Goal: Transaction & Acquisition: Purchase product/service

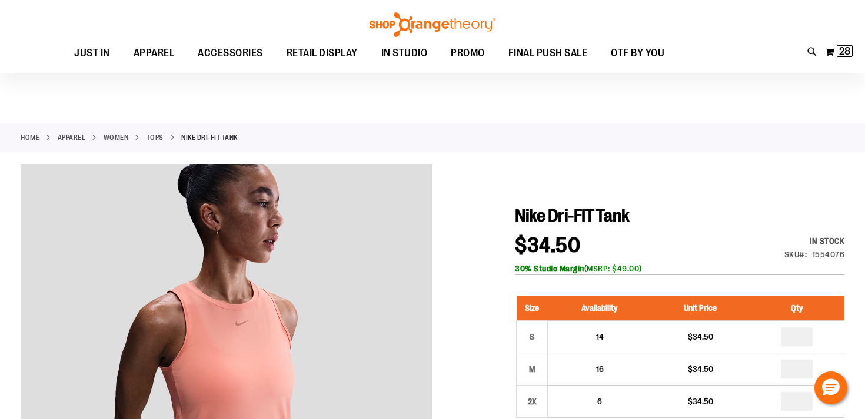
scroll to position [92, 0]
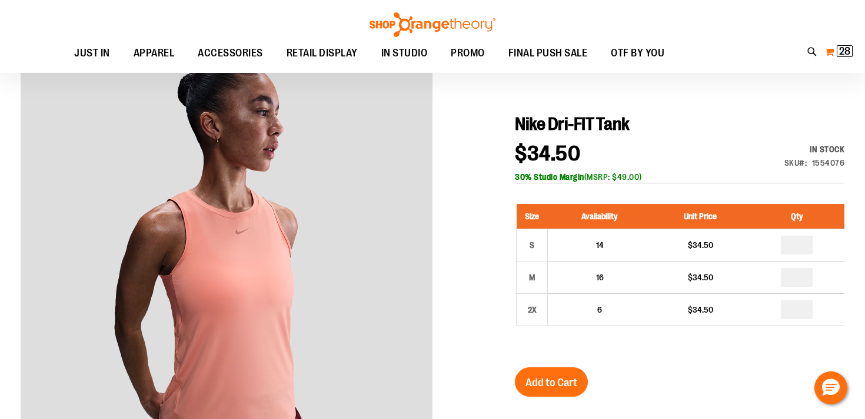
click at [847, 52] on span "28" at bounding box center [844, 51] width 11 height 12
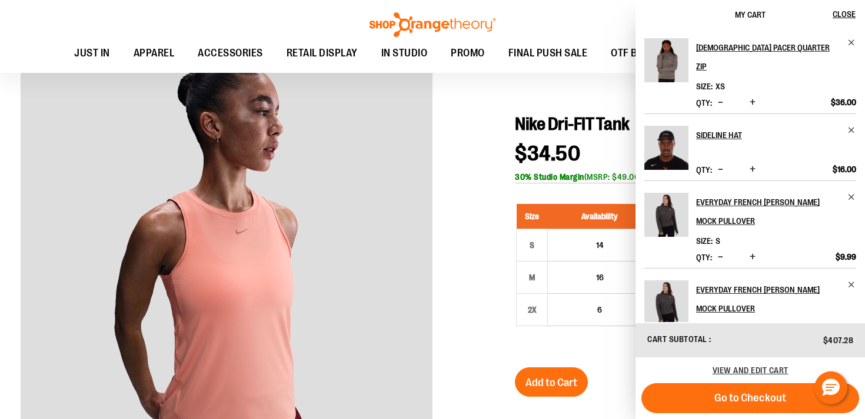
click at [738, 365] on div "View and edit cart" at bounding box center [749, 371] width 229 height 26
click at [737, 370] on span "View and edit cart" at bounding box center [750, 370] width 76 height 9
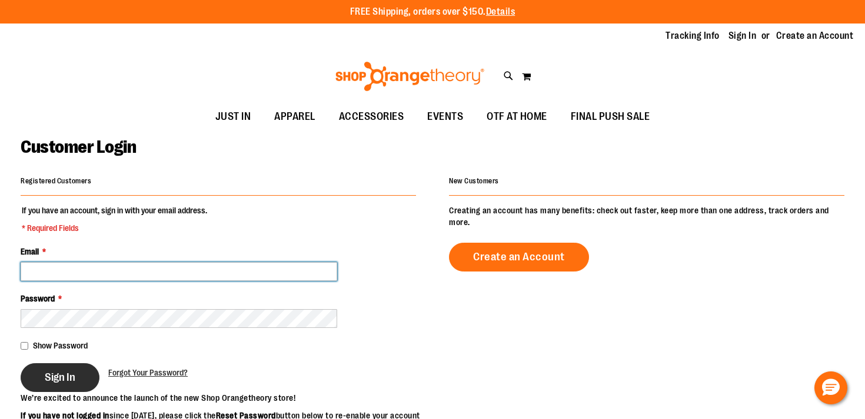
type input "**********"
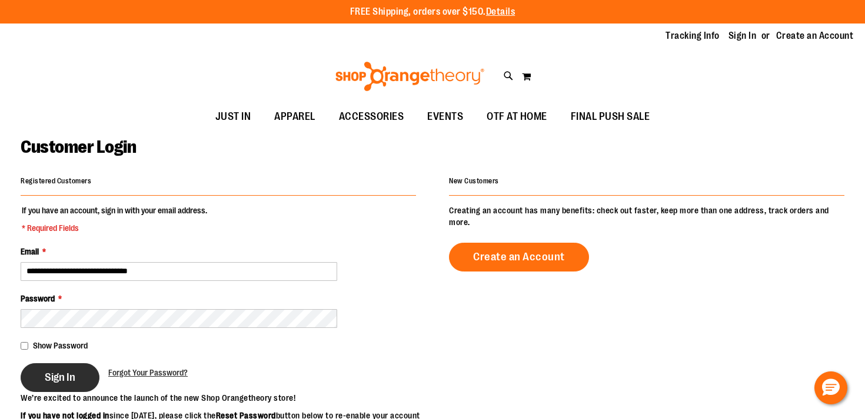
type input "**********"
click at [63, 377] on span "Sign In" at bounding box center [60, 377] width 31 height 13
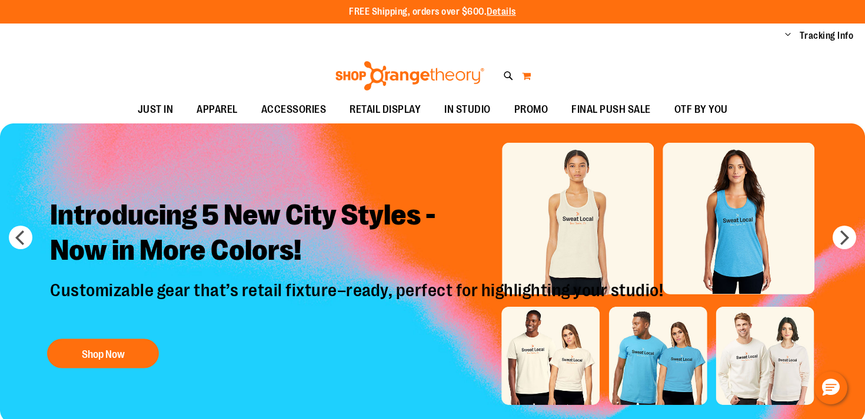
type input "**********"
click at [525, 78] on button "My Cart" at bounding box center [526, 75] width 10 height 19
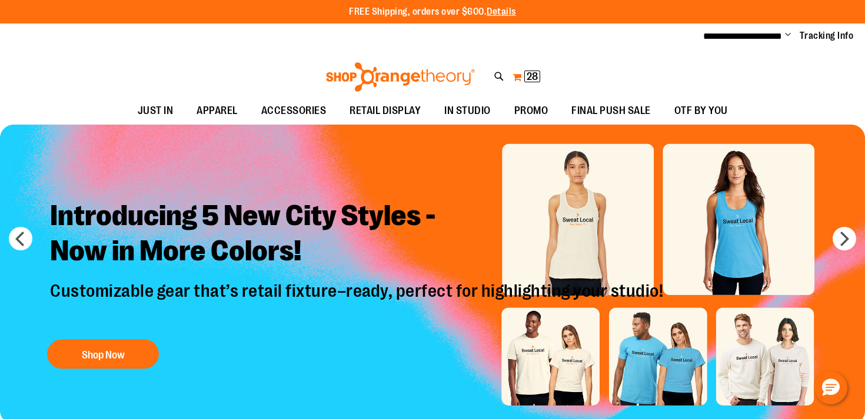
click at [517, 75] on button "My Cart 28 28 items" at bounding box center [526, 77] width 29 height 19
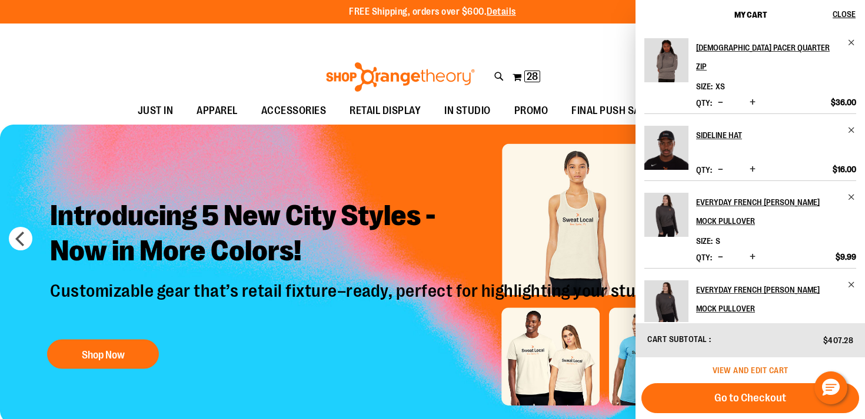
click at [754, 371] on span "View and edit cart" at bounding box center [750, 370] width 76 height 9
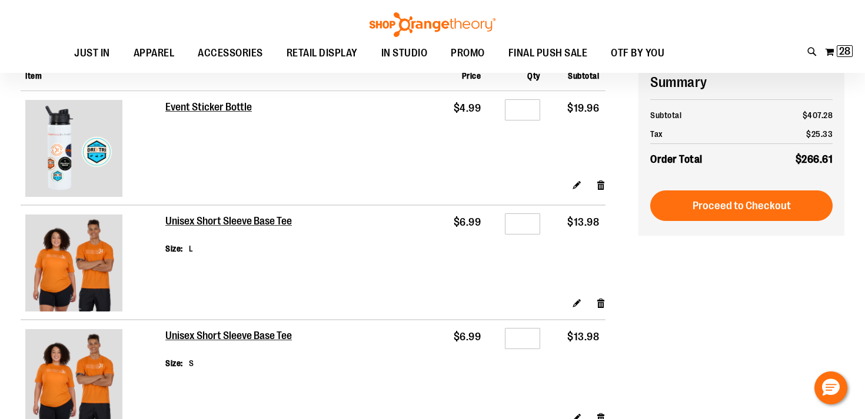
scroll to position [115, 0]
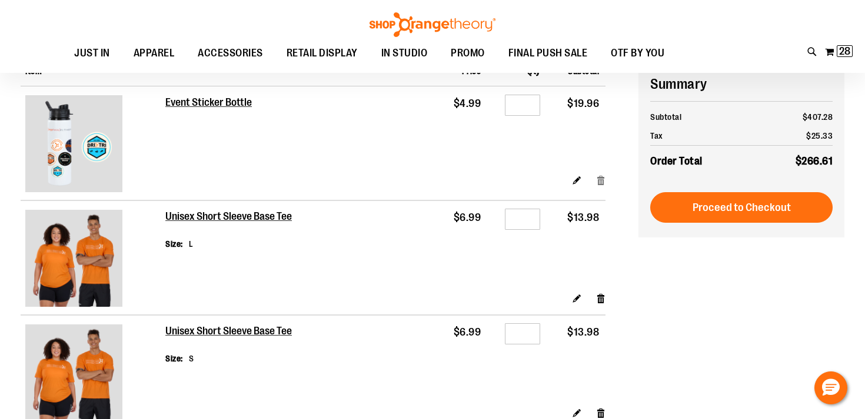
type input "**********"
click at [600, 176] on link "Remove item" at bounding box center [601, 180] width 10 height 12
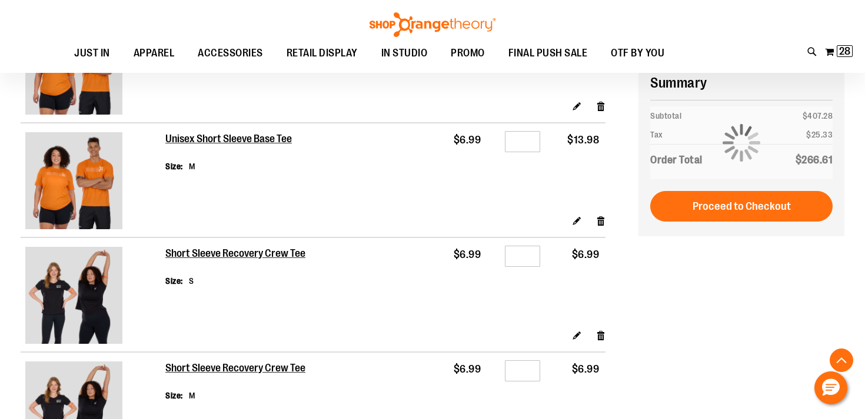
scroll to position [448, 0]
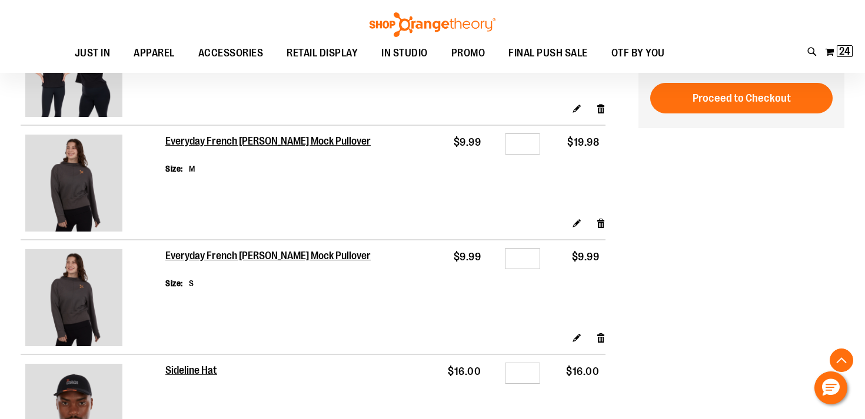
scroll to position [539, 0]
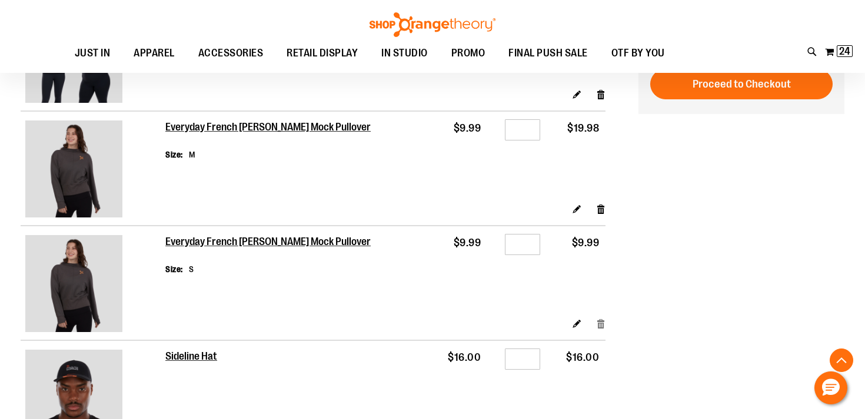
type input "**********"
click at [602, 324] on link "Remove item" at bounding box center [601, 324] width 10 height 12
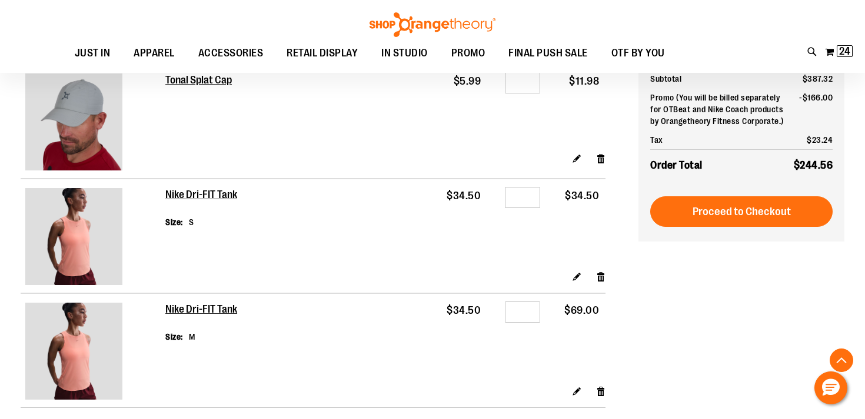
scroll to position [1532, 0]
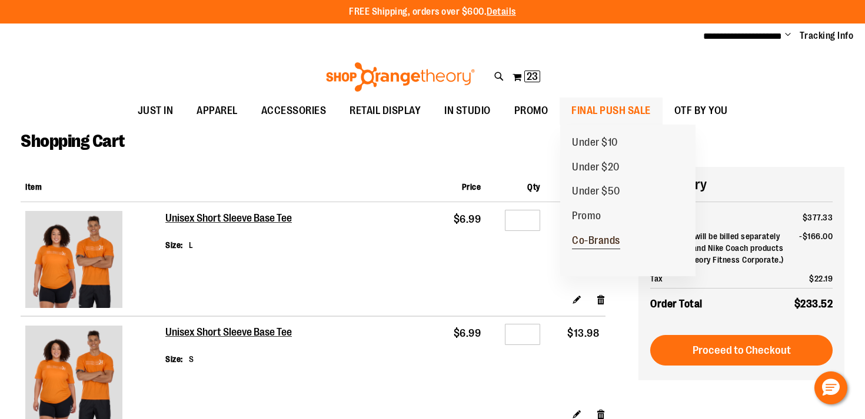
type input "**********"
click at [596, 237] on span "Co-Brands" at bounding box center [596, 242] width 48 height 15
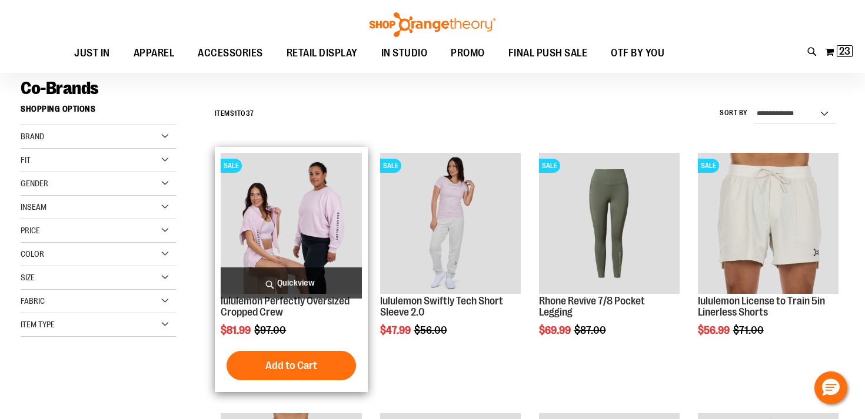
scroll to position [82, 0]
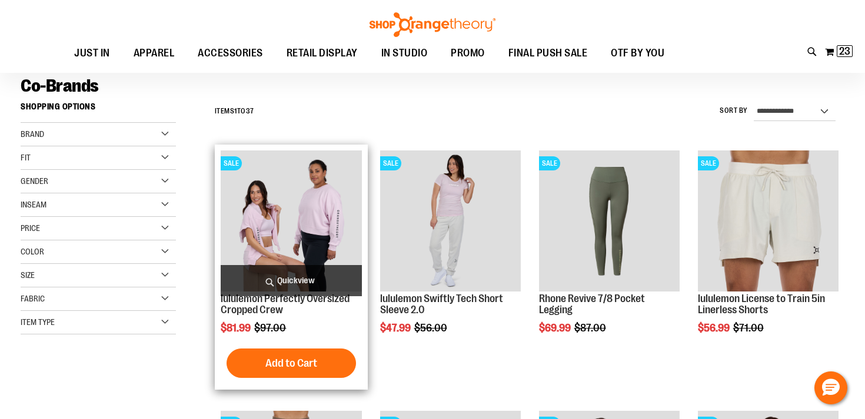
type input "**********"
click at [306, 282] on span "Quickview" at bounding box center [291, 280] width 141 height 31
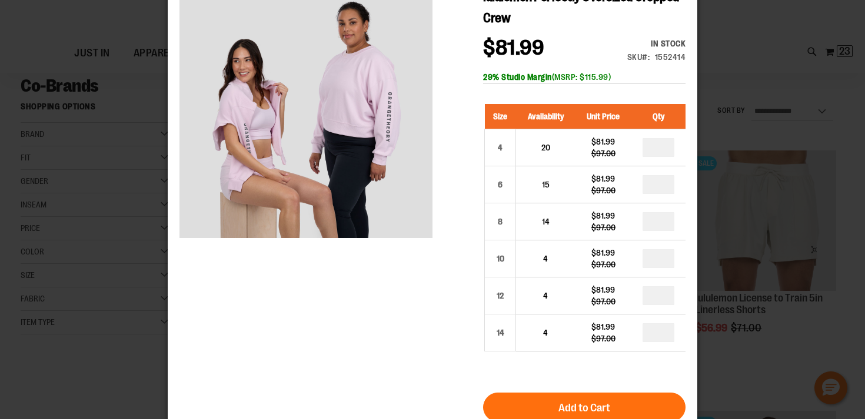
scroll to position [0, 0]
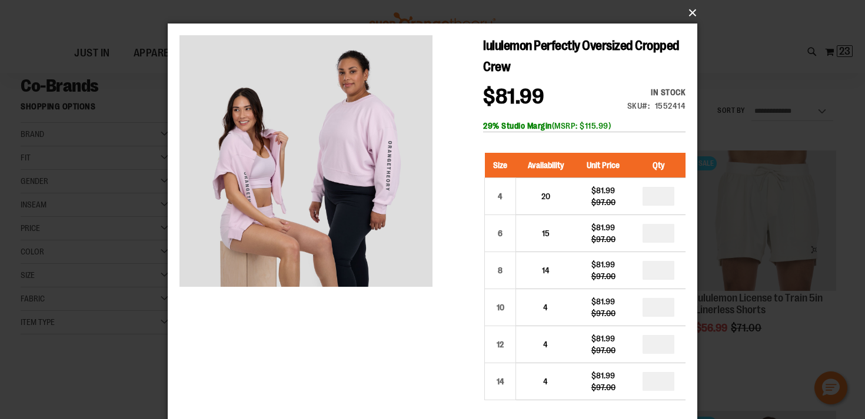
click at [691, 17] on button "×" at bounding box center [435, 13] width 529 height 26
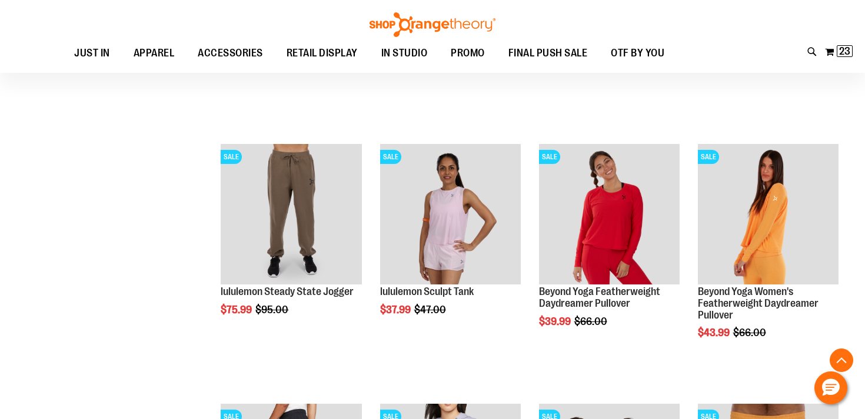
scroll to position [372, 0]
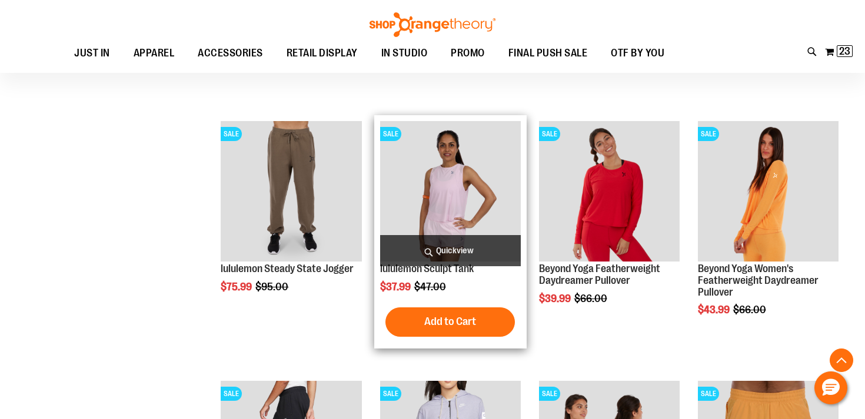
click at [467, 249] on span "Quickview" at bounding box center [450, 250] width 141 height 31
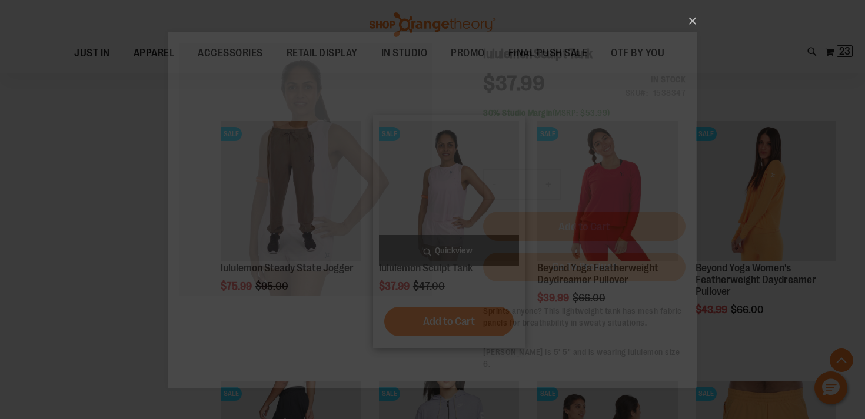
scroll to position [0, 0]
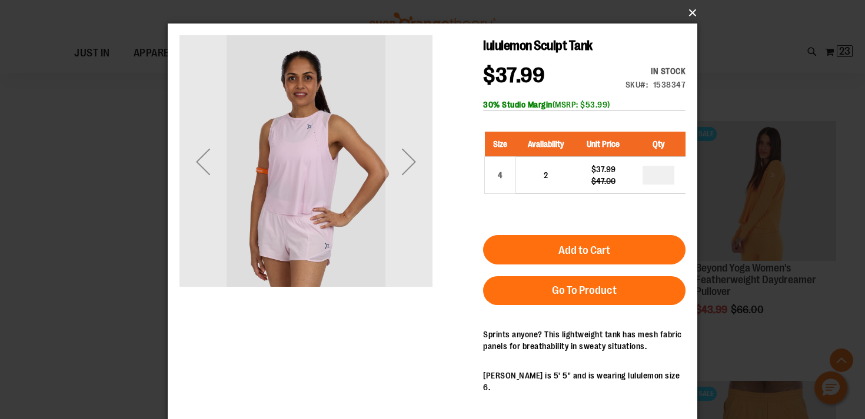
click at [690, 16] on button "×" at bounding box center [435, 13] width 529 height 26
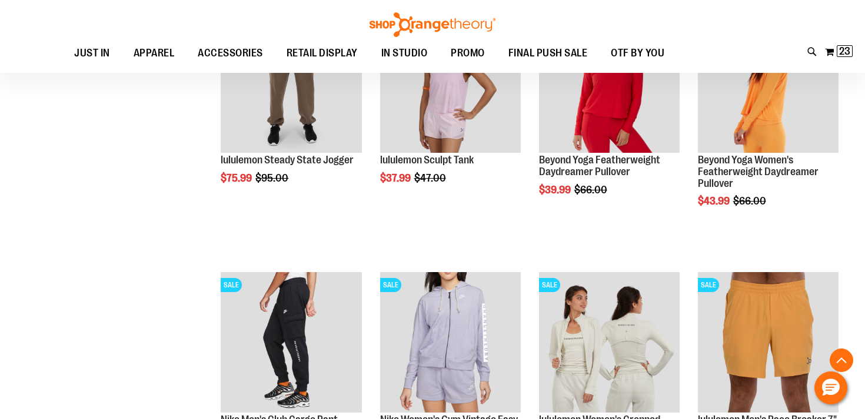
scroll to position [541, 0]
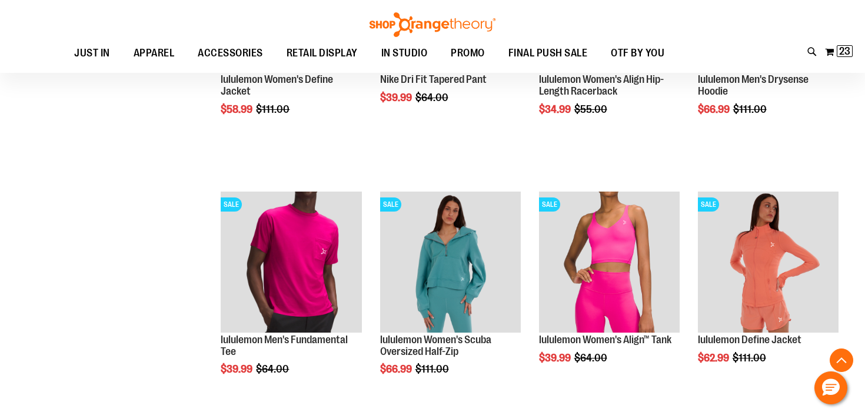
scroll to position [1114, 0]
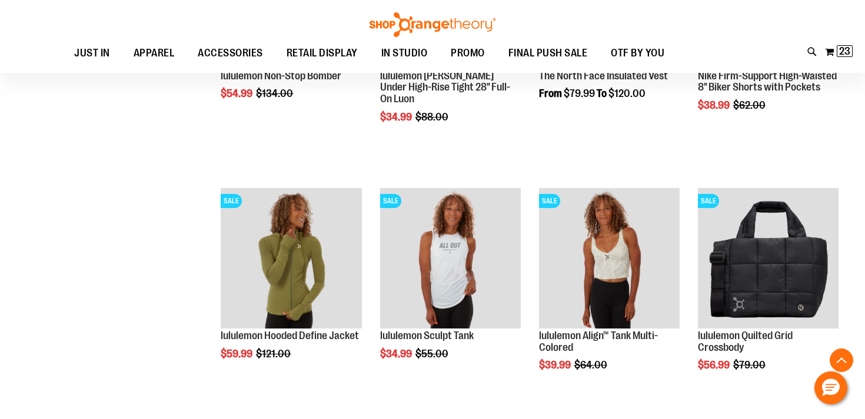
scroll to position [2177, 0]
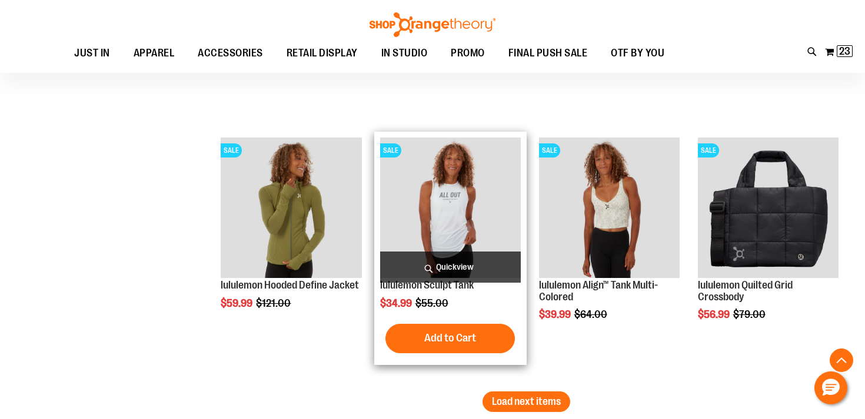
click at [453, 267] on span "Quickview" at bounding box center [450, 267] width 141 height 31
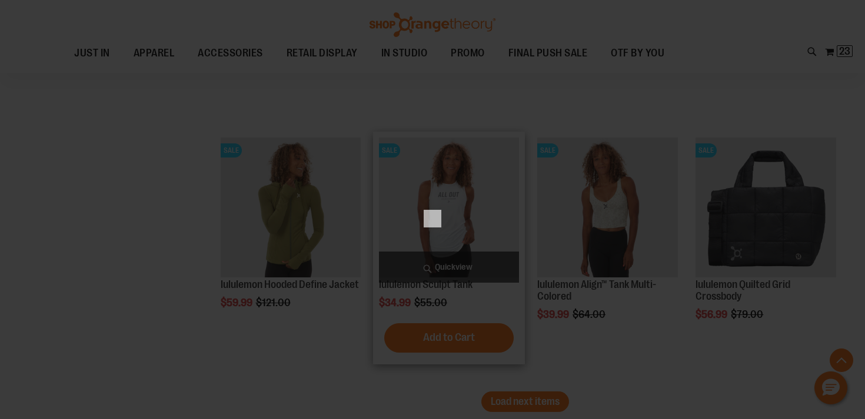
scroll to position [0, 0]
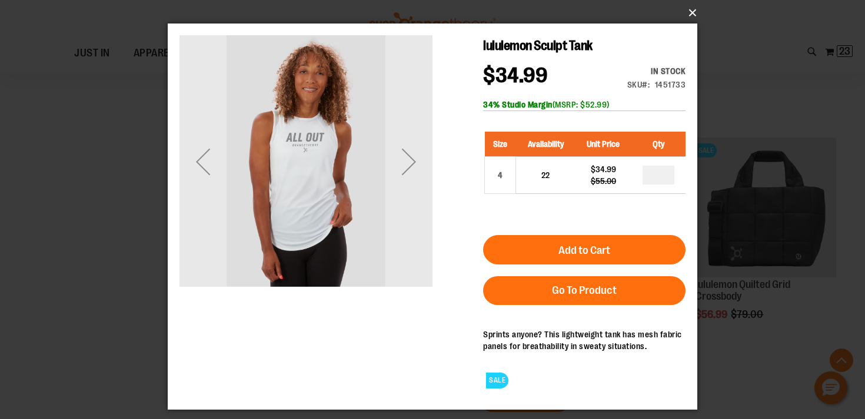
click at [692, 12] on button "×" at bounding box center [435, 13] width 529 height 26
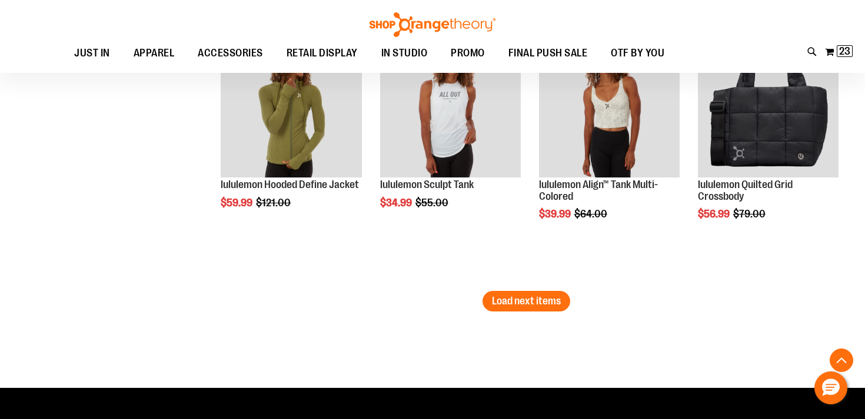
scroll to position [2294, 0]
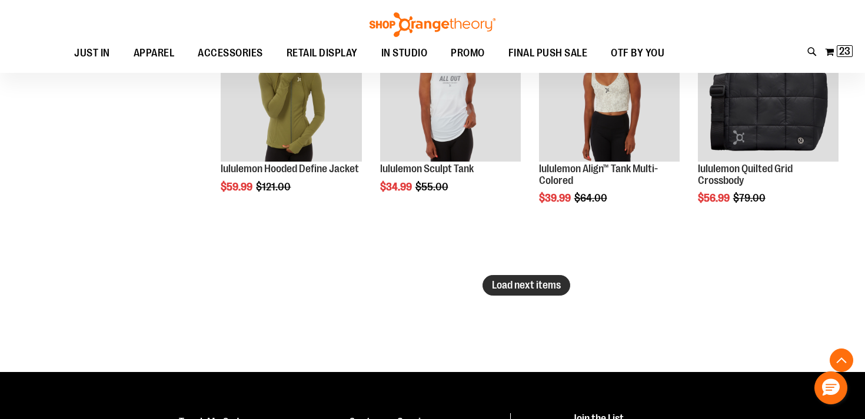
click at [545, 288] on span "Load next items" at bounding box center [526, 285] width 69 height 12
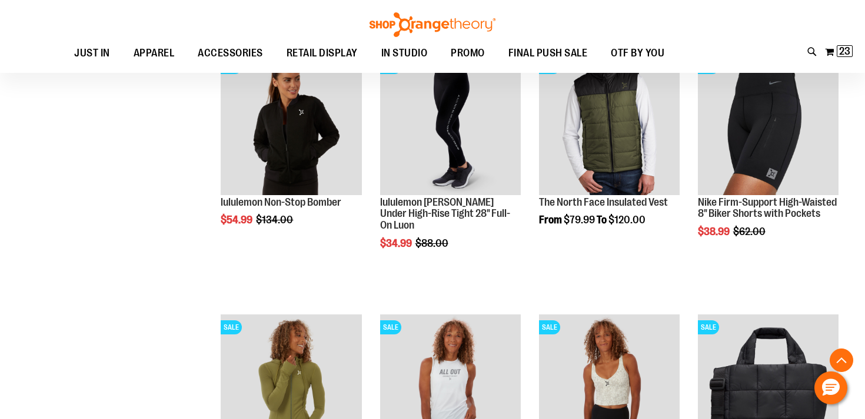
scroll to position [1927, 0]
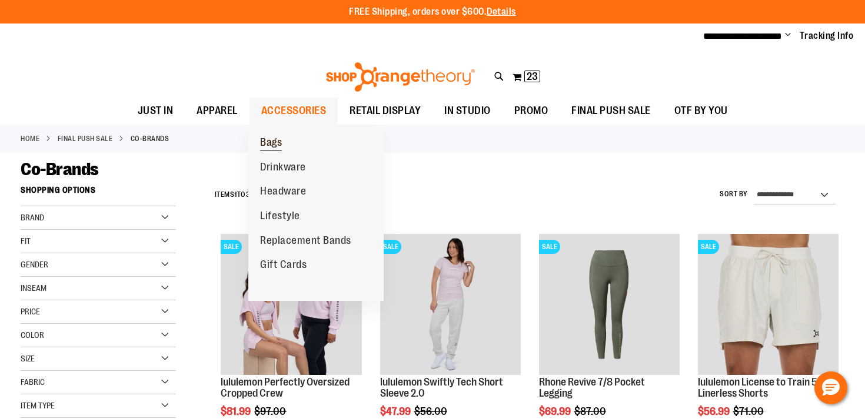
click at [268, 145] on span "Bags" at bounding box center [271, 143] width 22 height 15
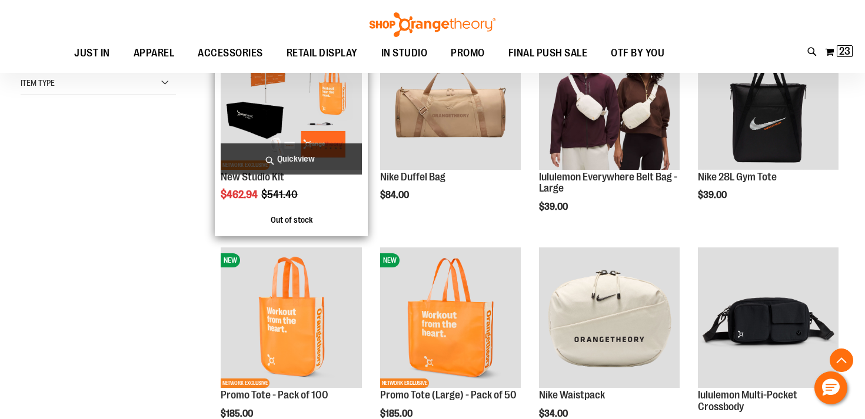
scroll to position [216, 0]
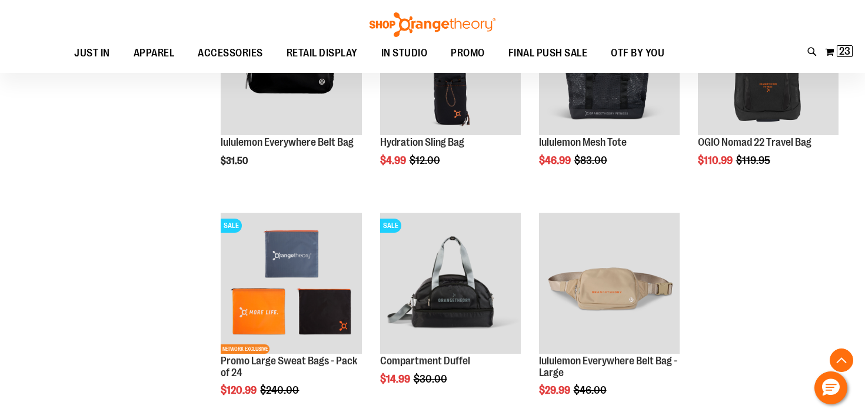
scroll to position [927, 0]
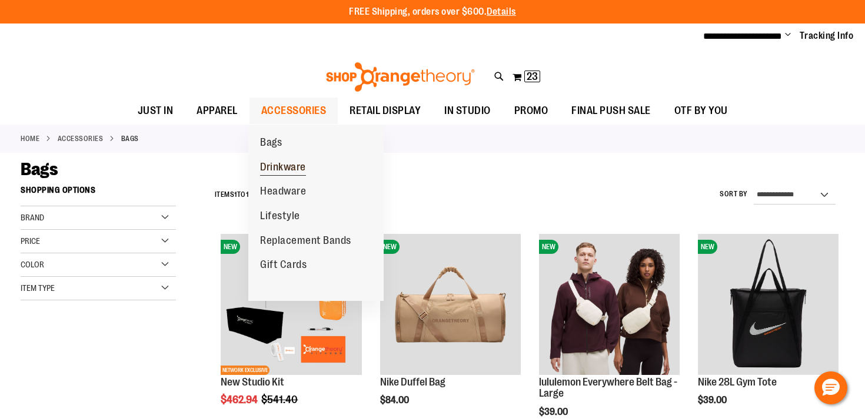
type input "**********"
click at [282, 172] on span "Drinkware" at bounding box center [283, 168] width 46 height 15
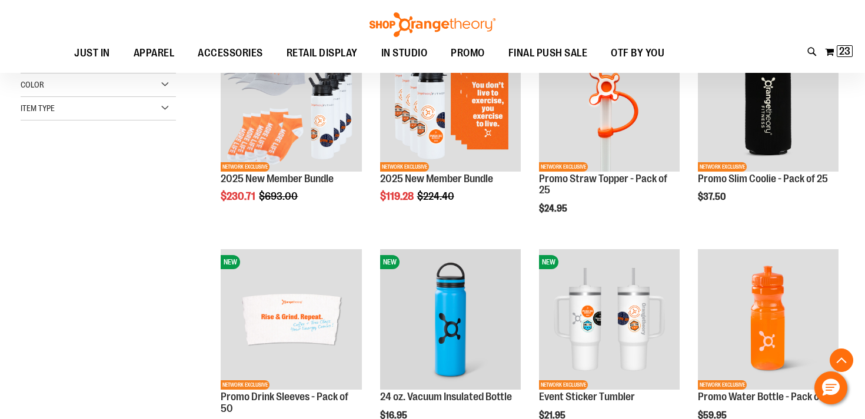
scroll to position [205, 0]
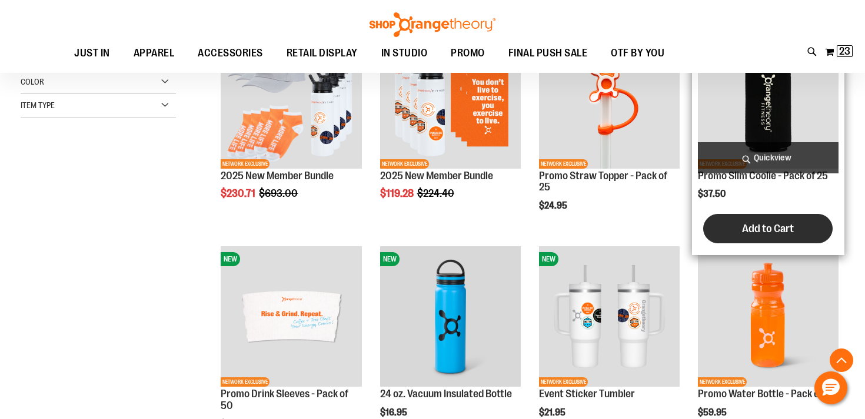
type input "**********"
click at [772, 224] on span "Add to Cart" at bounding box center [768, 228] width 52 height 13
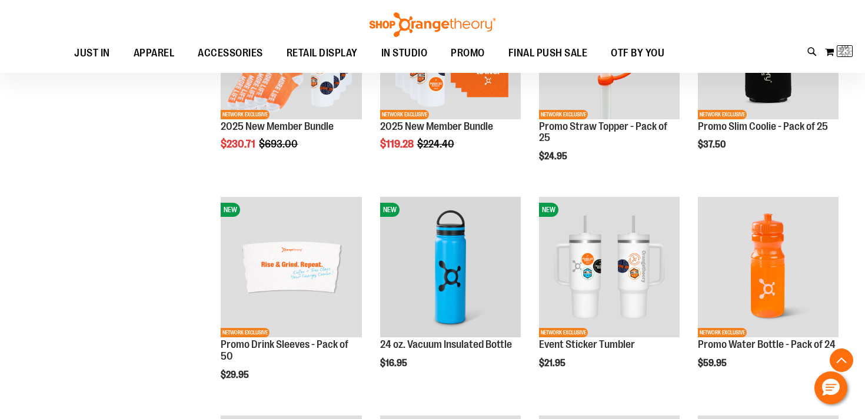
scroll to position [321, 0]
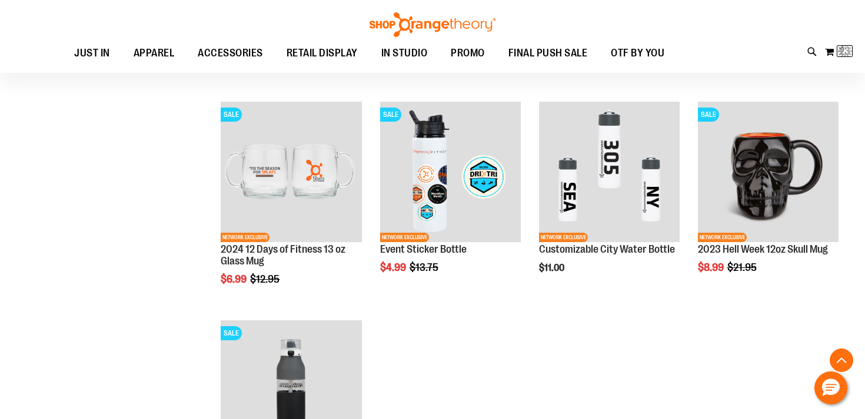
scroll to position [597, 0]
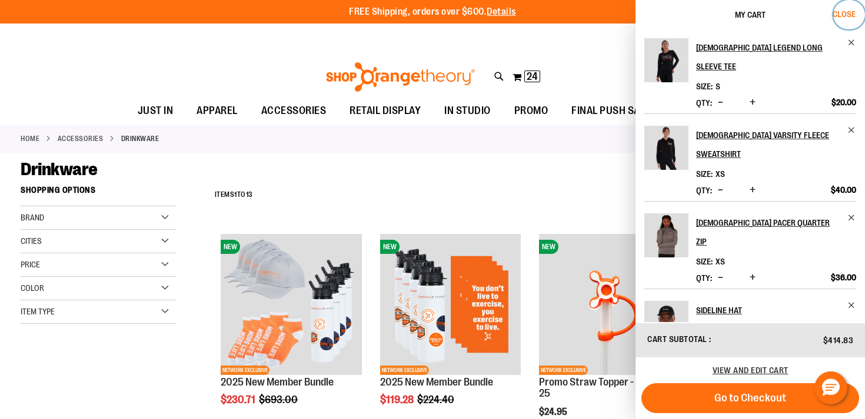
click at [843, 16] on span "Close" at bounding box center [843, 13] width 23 height 9
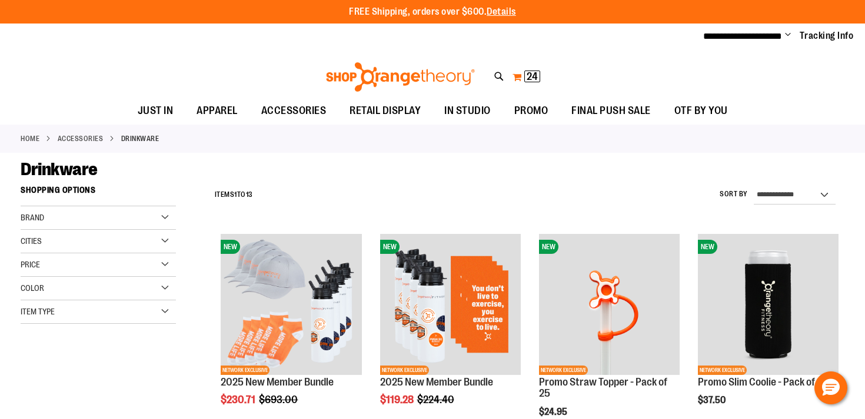
click at [519, 78] on button "My Cart 24 24 items" at bounding box center [526, 77] width 29 height 19
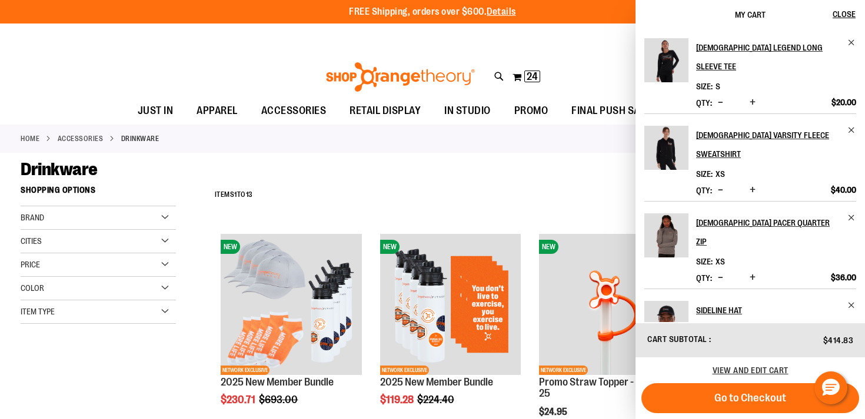
click at [769, 364] on div "View and edit cart" at bounding box center [749, 371] width 229 height 26
click at [767, 370] on span "View and edit cart" at bounding box center [750, 370] width 76 height 9
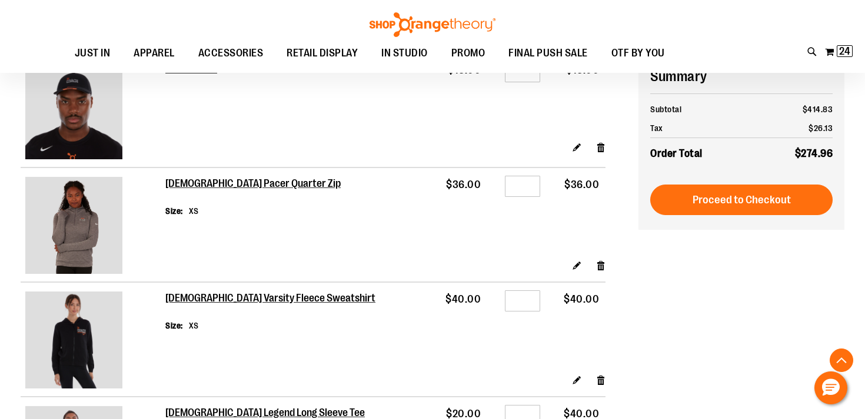
scroll to position [838, 0]
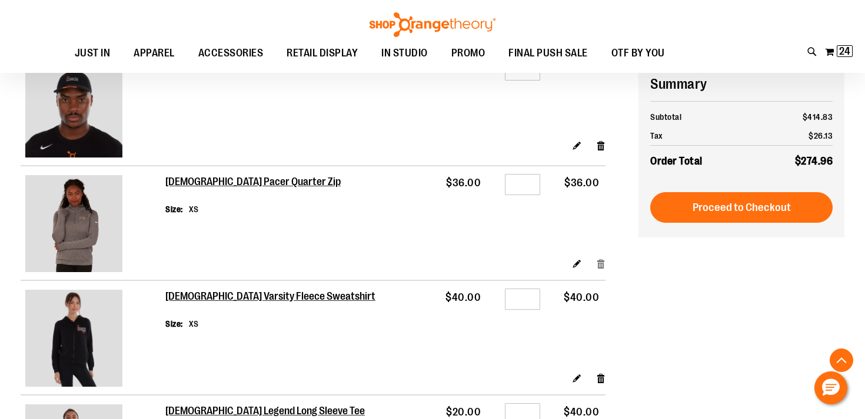
type input "**********"
click at [602, 262] on link "Remove item" at bounding box center [601, 264] width 10 height 12
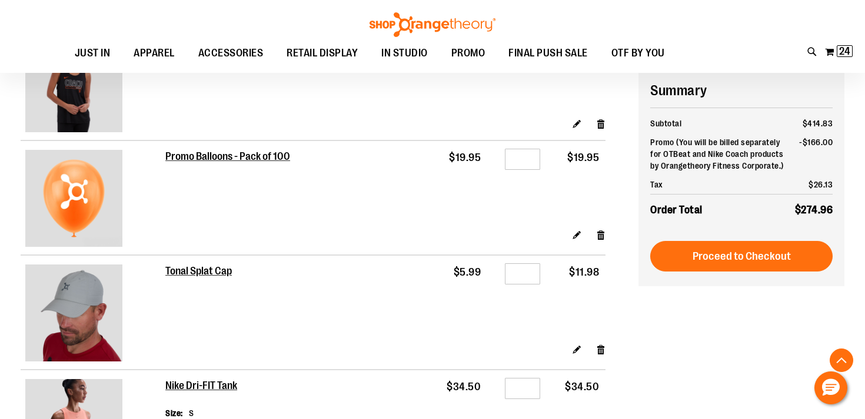
scroll to position [1323, 0]
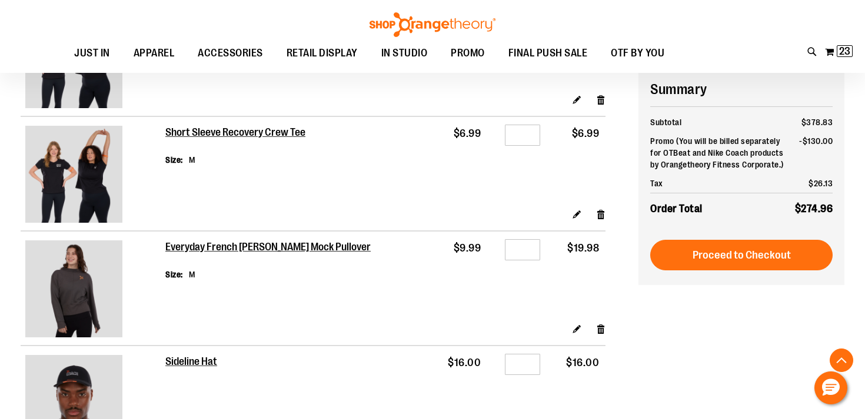
scroll to position [539, 0]
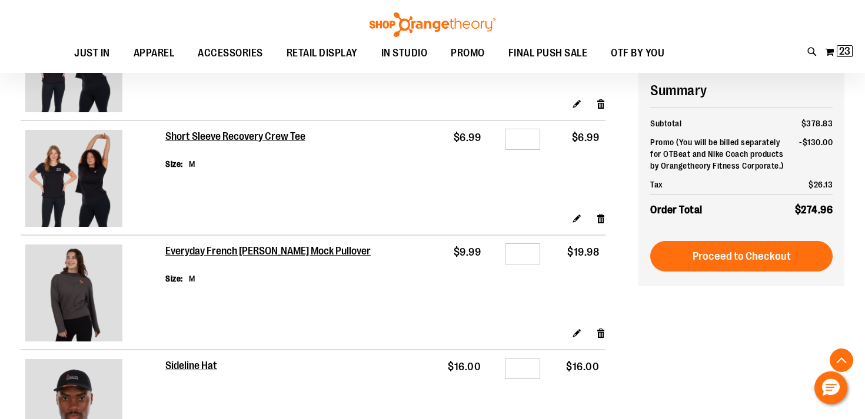
type input "**********"
click at [521, 255] on input "*" at bounding box center [522, 254] width 35 height 21
type input "*"
click at [470, 307] on td "$9.99" at bounding box center [457, 281] width 59 height 92
click at [408, 277] on td "Everyday French Terry Crop Mock Pullover Size M" at bounding box center [296, 277] width 263 height 85
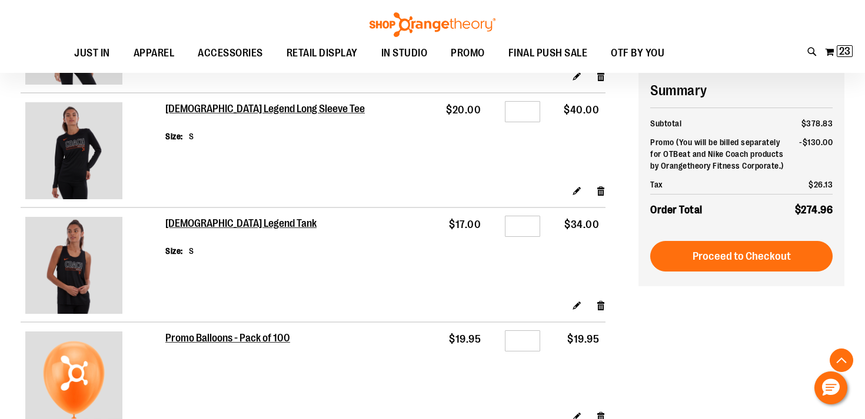
scroll to position [1027, 0]
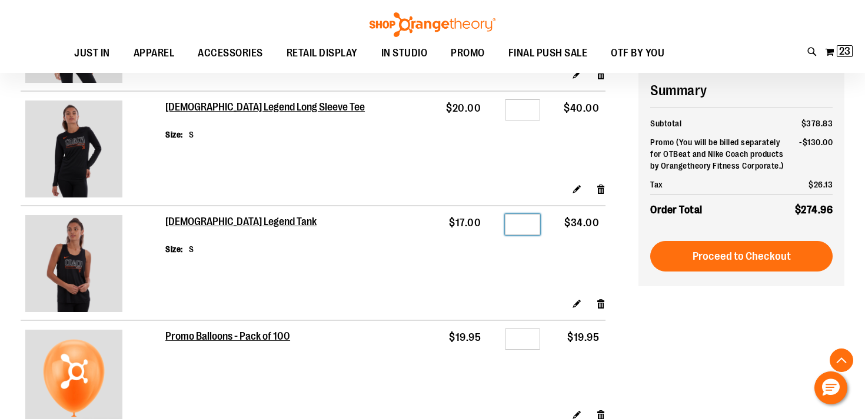
click at [525, 225] on input "*" at bounding box center [522, 224] width 35 height 21
type input "*"
click at [632, 346] on form "Shopping Cart Items Item Price Qty Subtotal Unisex Short Sleeve Base Tee Size L…" at bounding box center [330, 33] width 618 height 1788
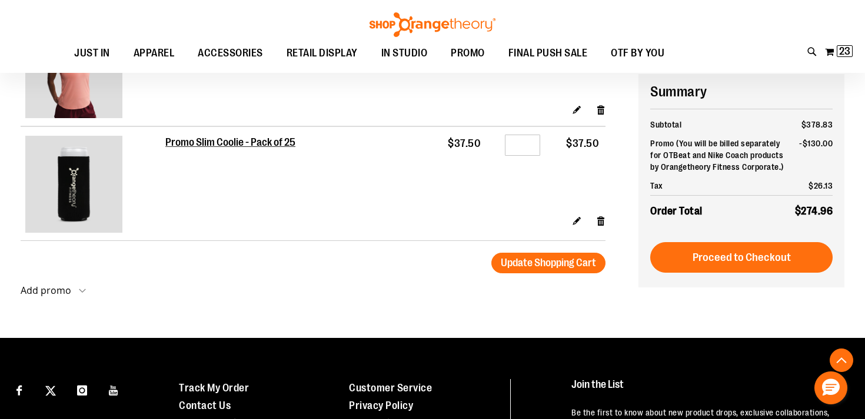
scroll to position [1681, 0]
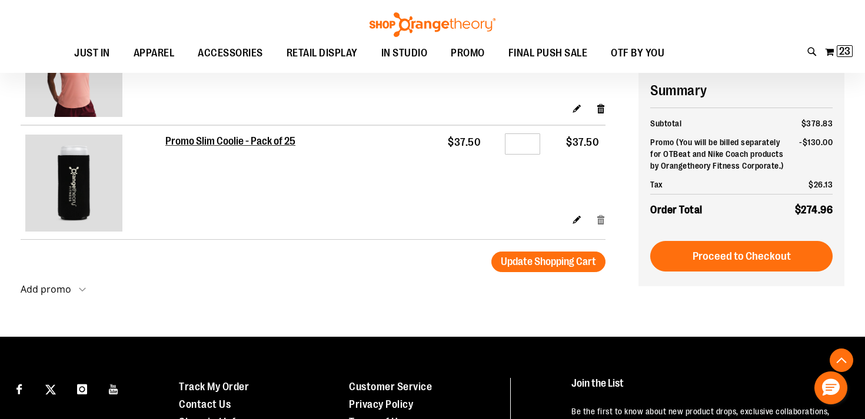
click at [601, 222] on link "Remove item" at bounding box center [601, 220] width 10 height 12
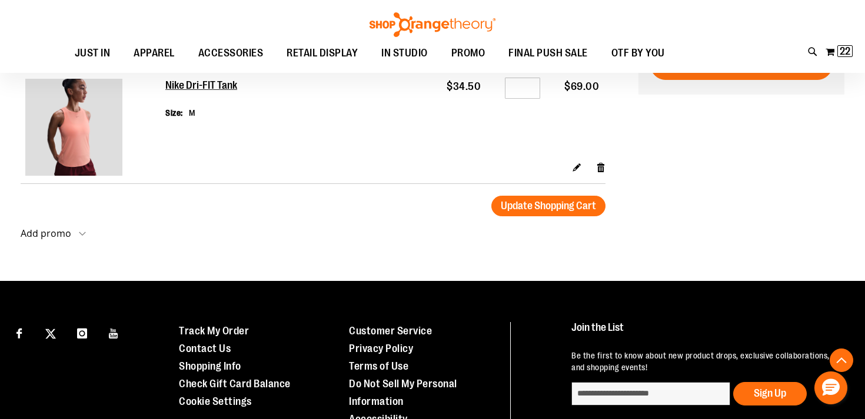
scroll to position [1720, 0]
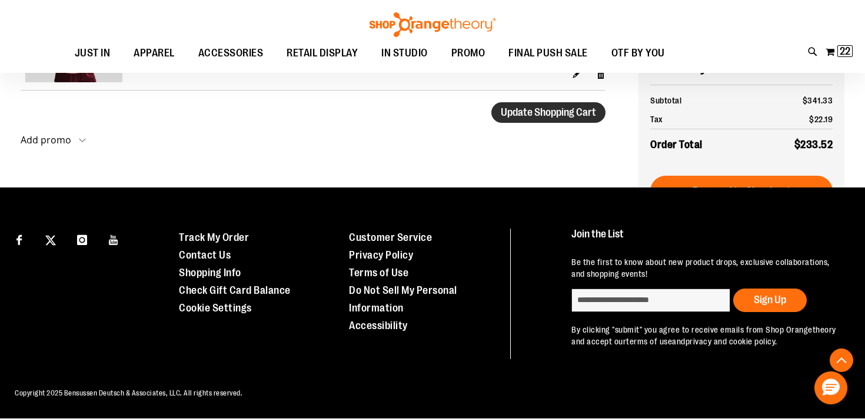
type input "**********"
click at [548, 116] on span "Update Shopping Cart" at bounding box center [548, 112] width 95 height 12
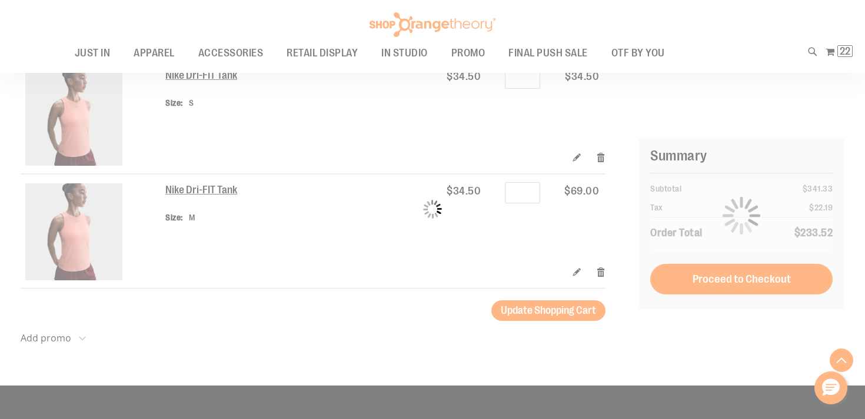
scroll to position [1401, 0]
